Goal: Information Seeking & Learning: Learn about a topic

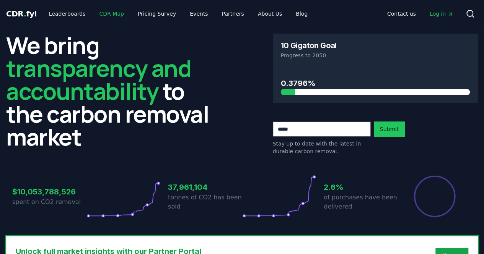
click at [109, 13] on link "CDR Map" at bounding box center [111, 14] width 37 height 14
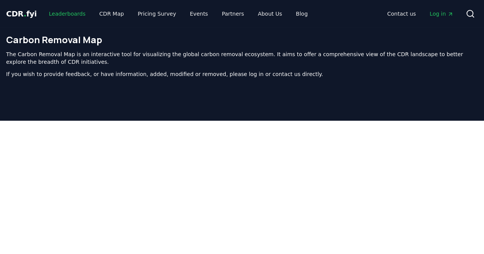
click at [56, 13] on link "Leaderboards" at bounding box center [67, 14] width 49 height 14
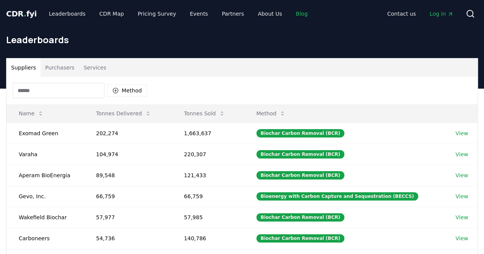
click at [290, 13] on link "Blog" at bounding box center [302, 14] width 24 height 14
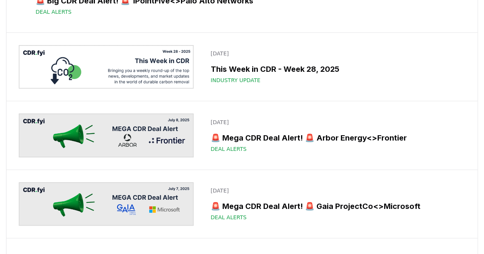
scroll to position [1464, 0]
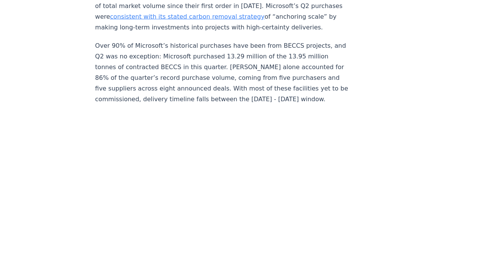
scroll to position [770, 0]
